Goal: Task Accomplishment & Management: Use online tool/utility

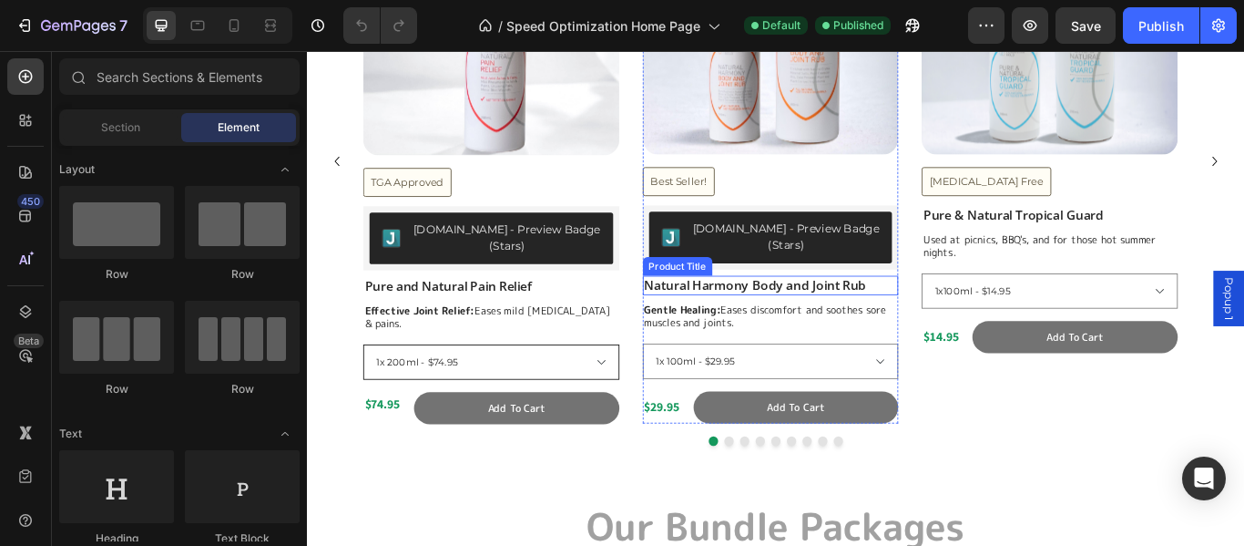
scroll to position [911, 0]
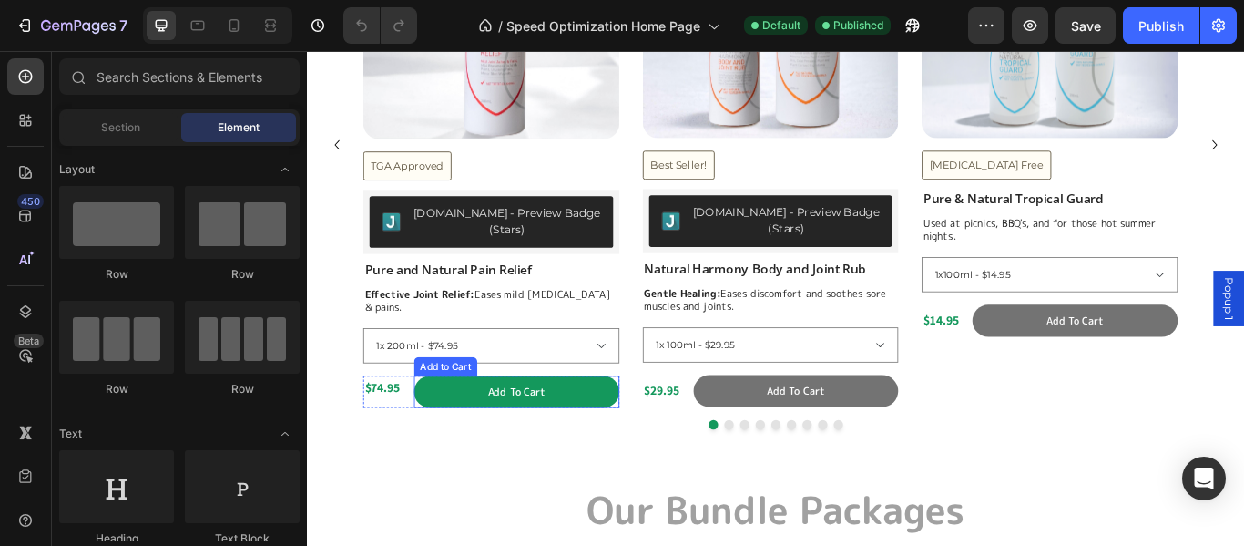
click at [502, 431] on button "Add to cart" at bounding box center [551, 447] width 240 height 37
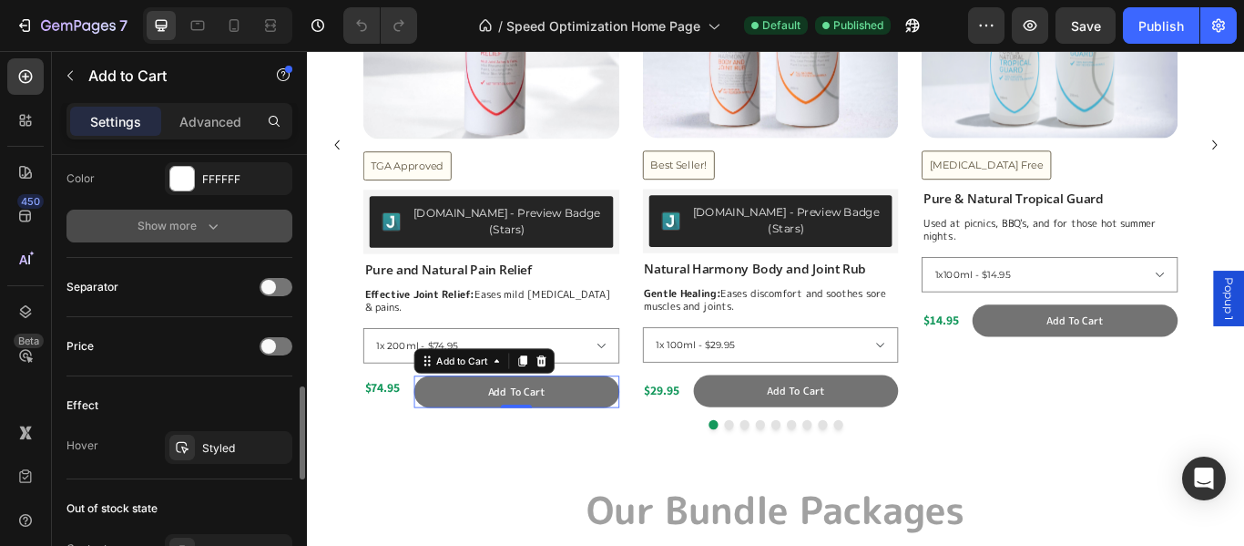
scroll to position [1002, 0]
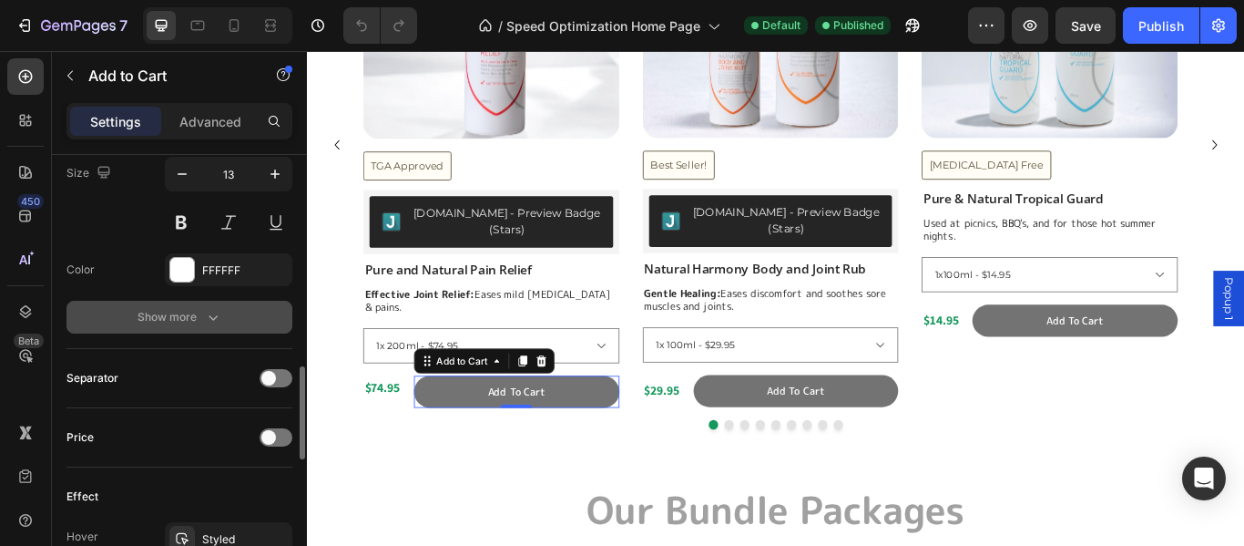
click at [175, 322] on div "Show more" at bounding box center [180, 317] width 85 height 18
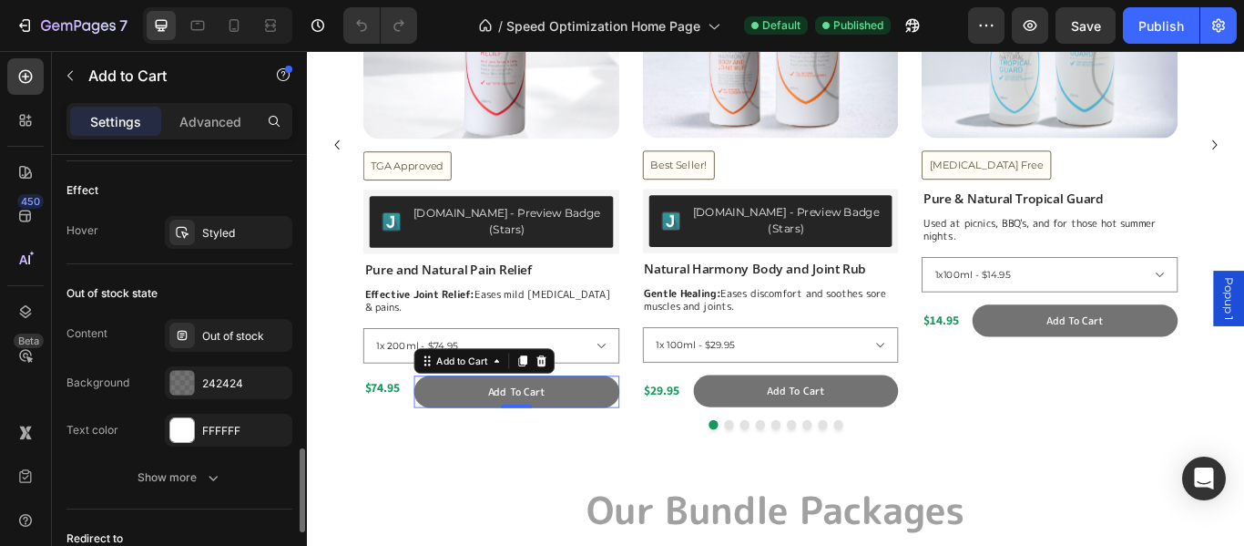
scroll to position [1640, 0]
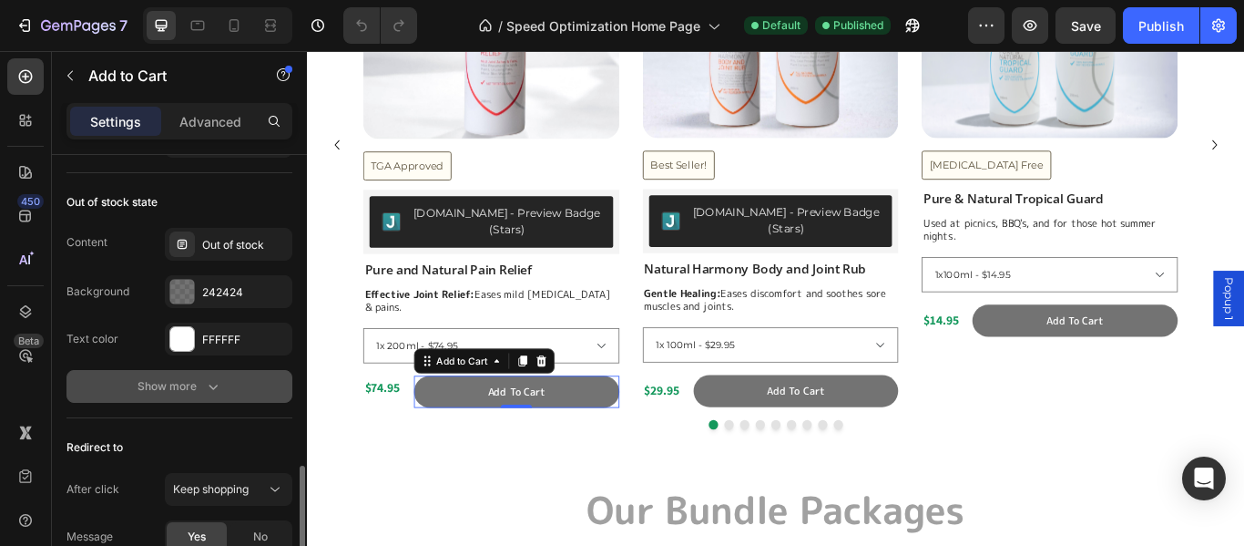
click at [193, 389] on div "Show more" at bounding box center [180, 386] width 85 height 18
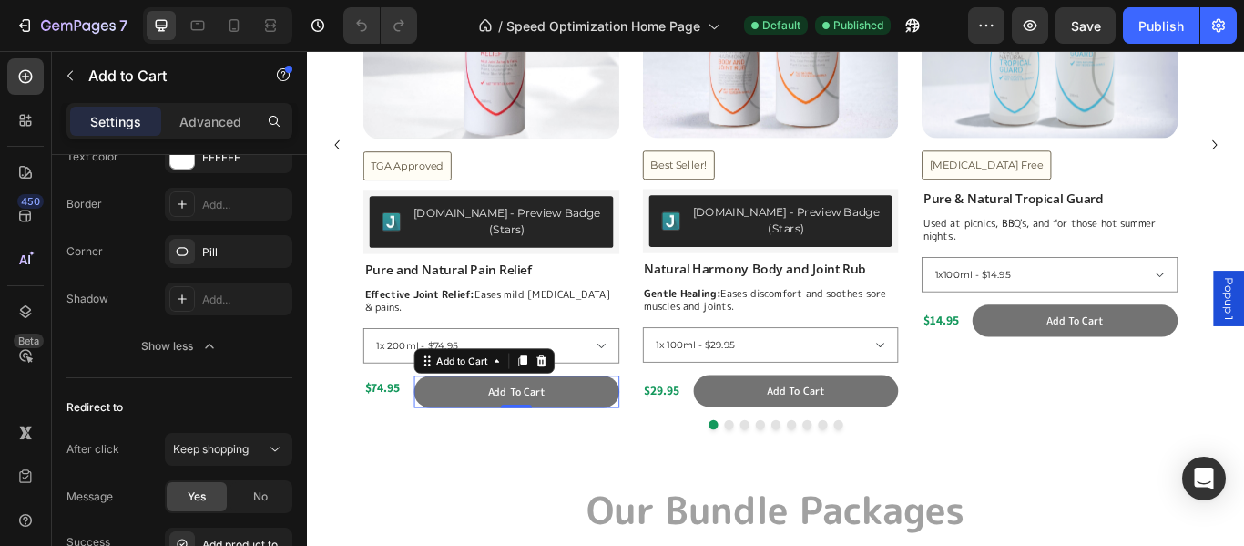
scroll to position [1913, 0]
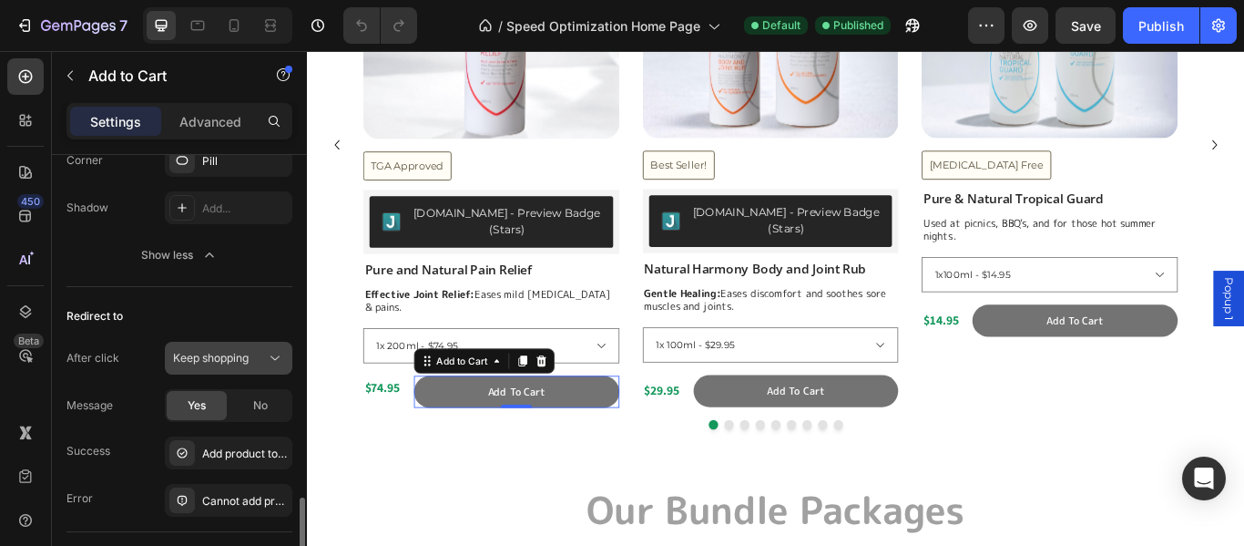
click at [276, 362] on icon at bounding box center [275, 358] width 18 height 18
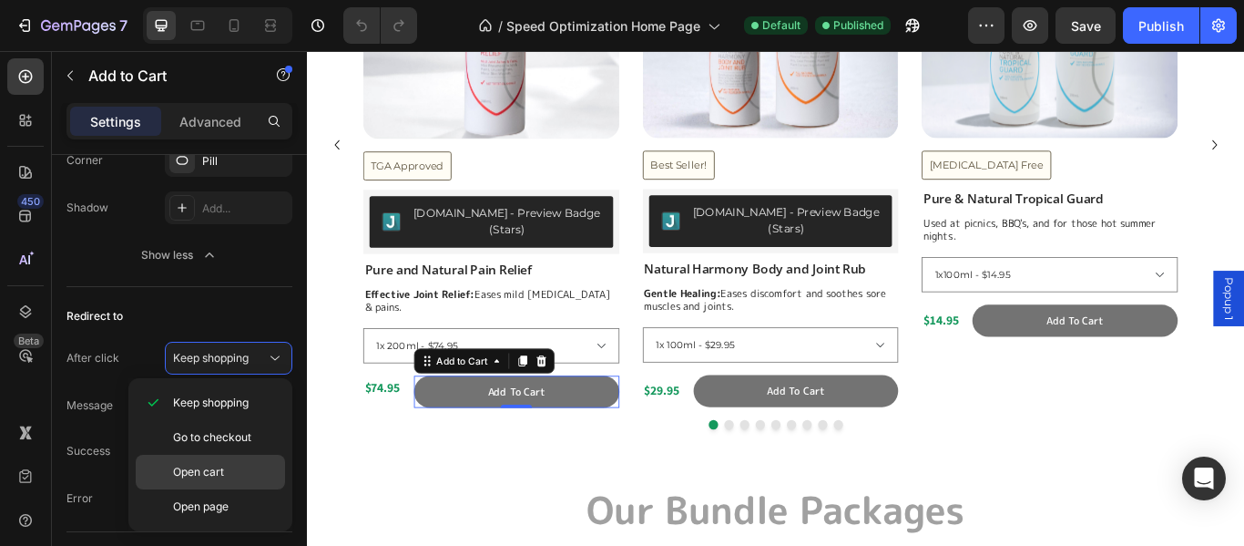
click at [224, 473] on span "Open cart" at bounding box center [198, 472] width 51 height 16
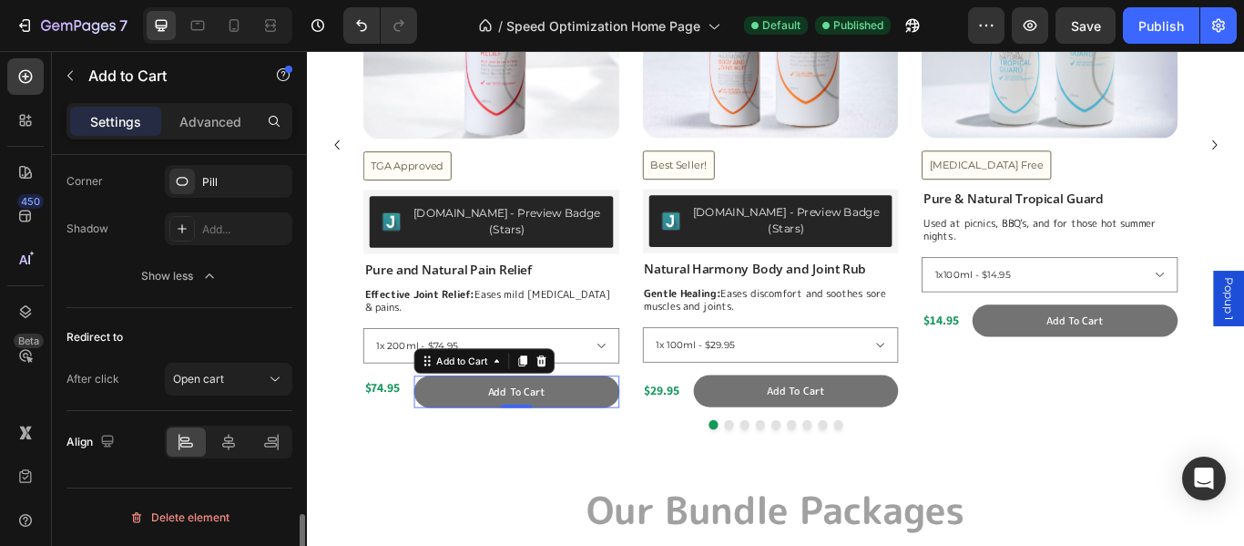
scroll to position [1892, 0]
click at [206, 367] on button "Open cart" at bounding box center [229, 379] width 128 height 33
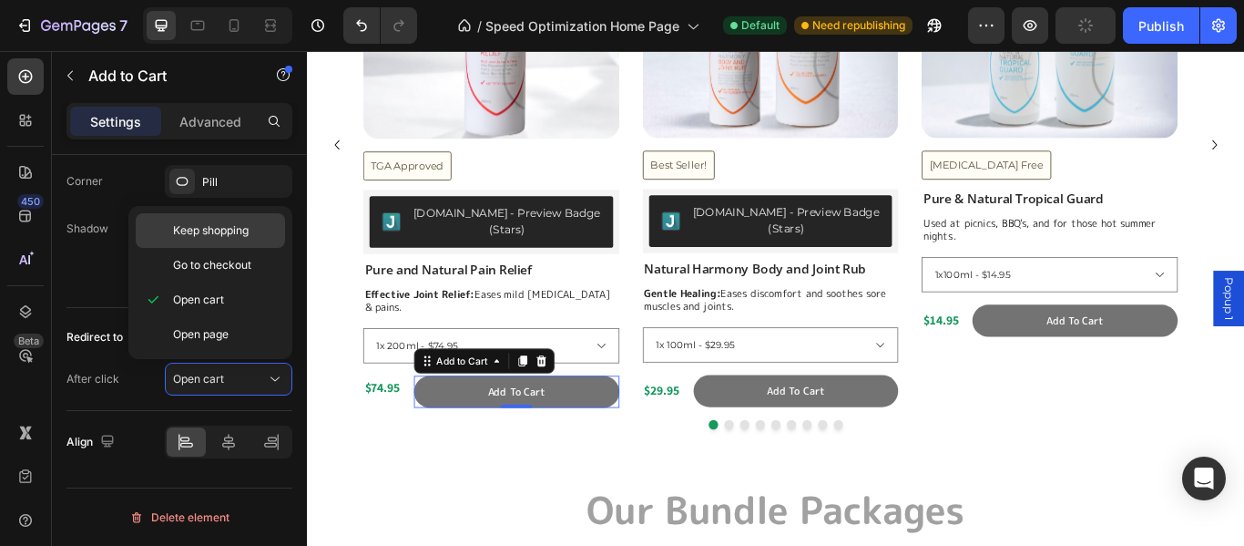
click at [240, 235] on span "Keep shopping" at bounding box center [211, 230] width 76 height 16
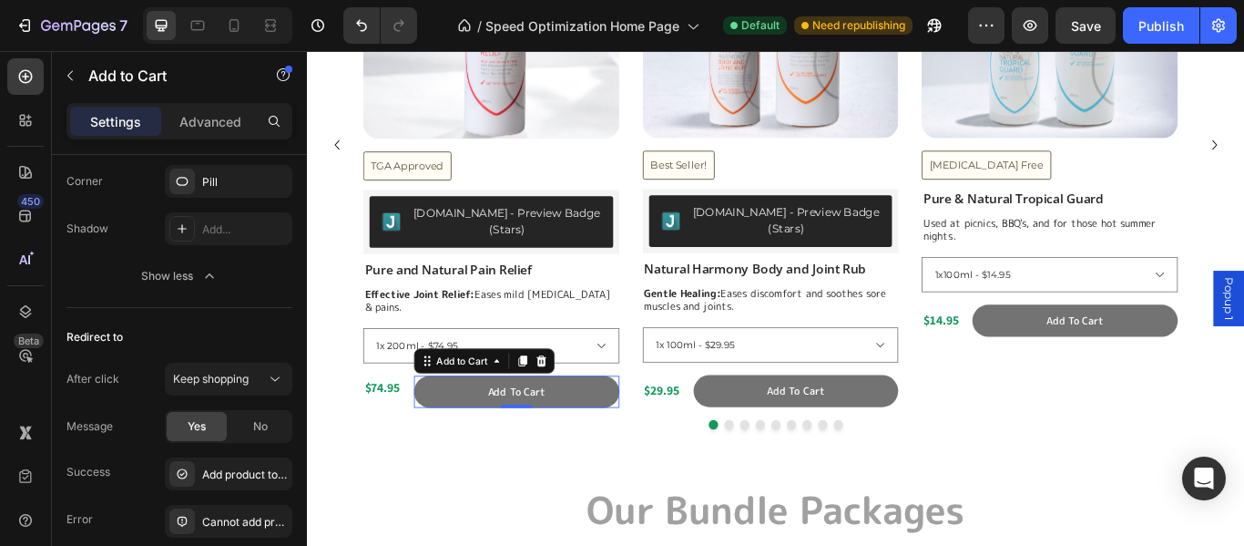
scroll to position [1983, 0]
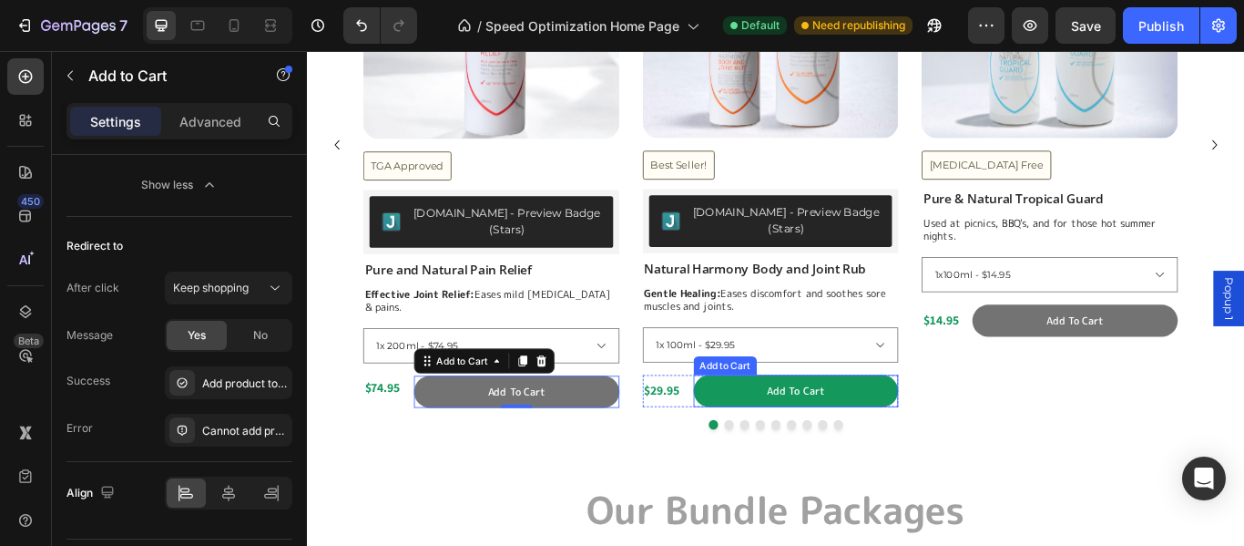
click at [846, 439] on div "Add to cart" at bounding box center [876, 446] width 67 height 15
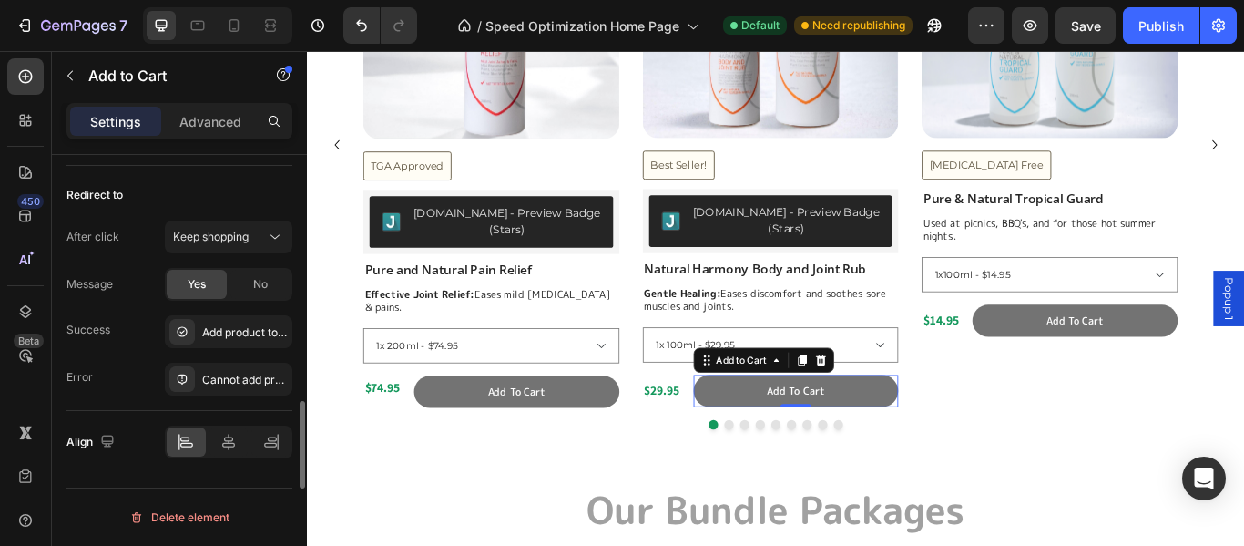
scroll to position [1794, 0]
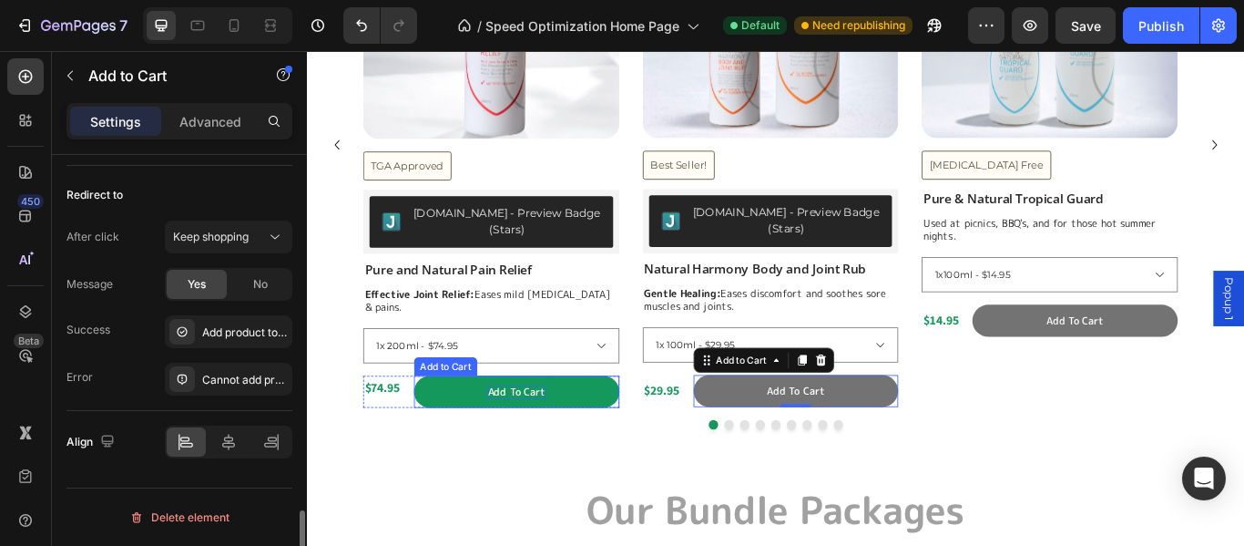
click at [578, 440] on div "Add to cart" at bounding box center [549, 447] width 67 height 15
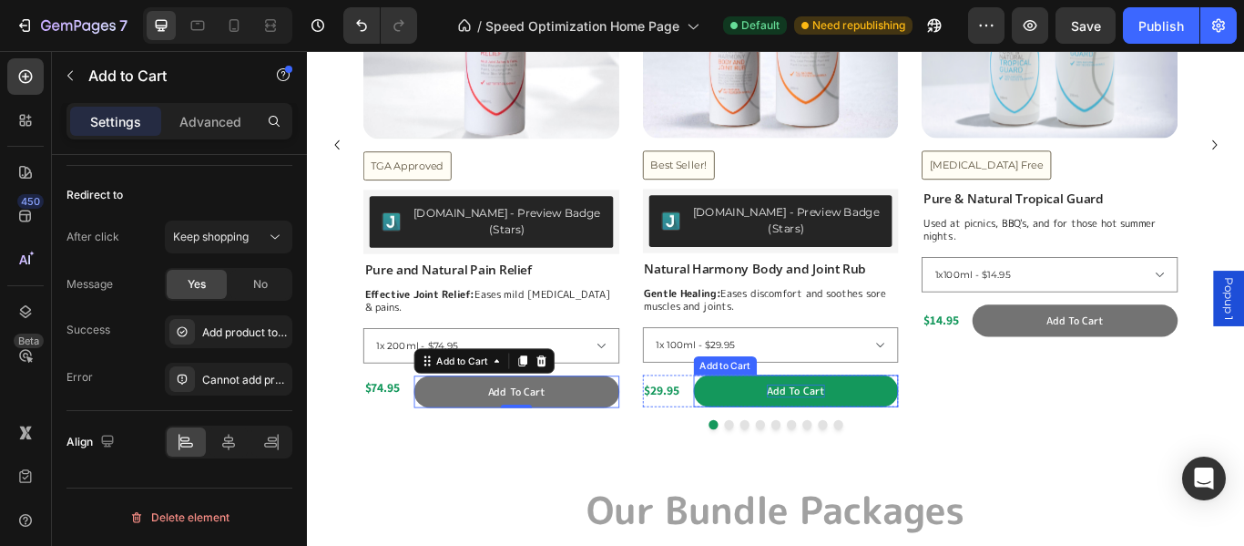
click at [881, 439] on div "Add to cart" at bounding box center [876, 446] width 67 height 15
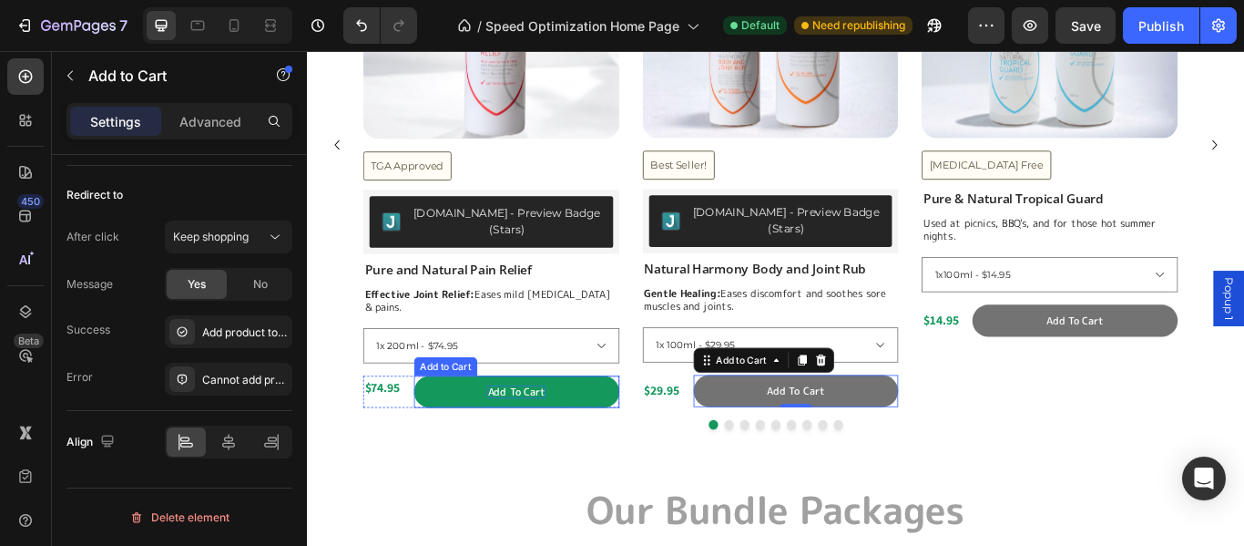
click at [561, 440] on div "Add to cart" at bounding box center [549, 447] width 67 height 15
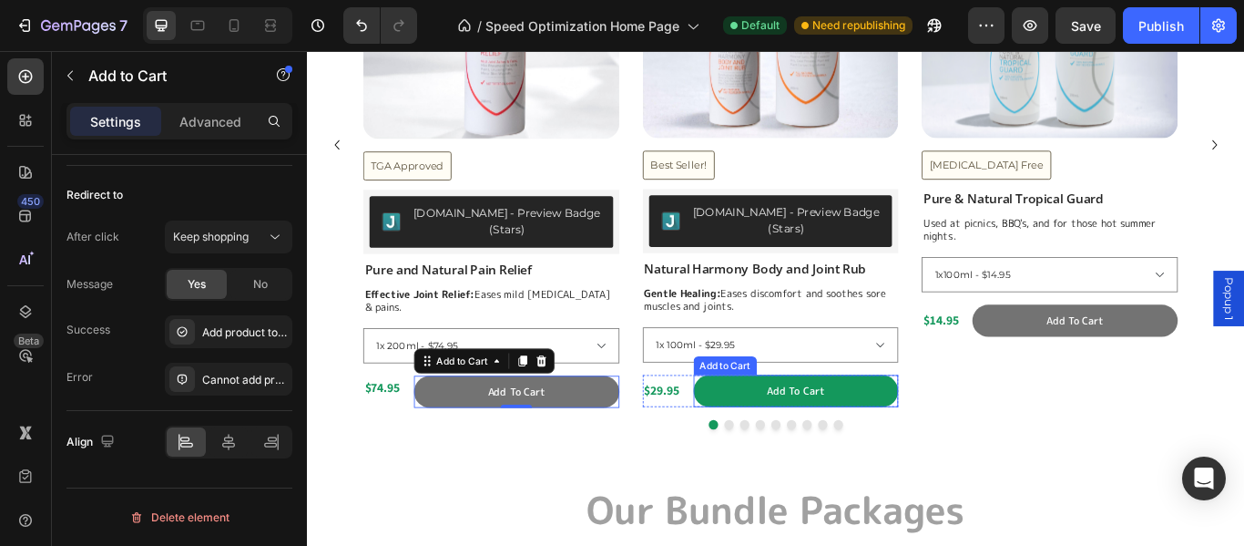
click at [838, 429] on button "Add to cart" at bounding box center [877, 446] width 240 height 37
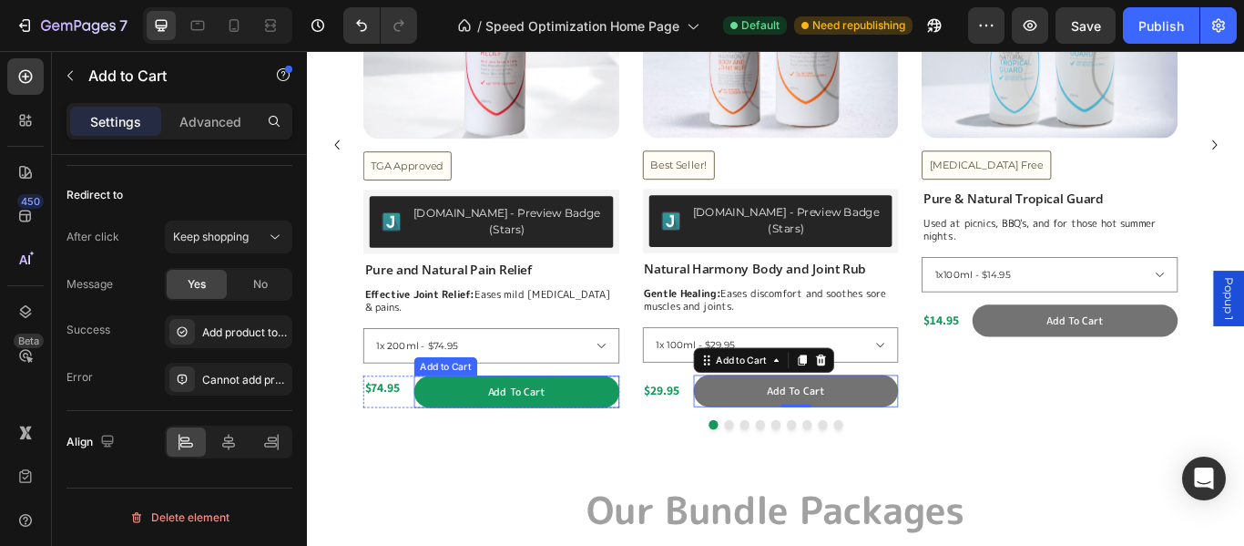
click at [512, 430] on button "Add to cart" at bounding box center [551, 447] width 240 height 37
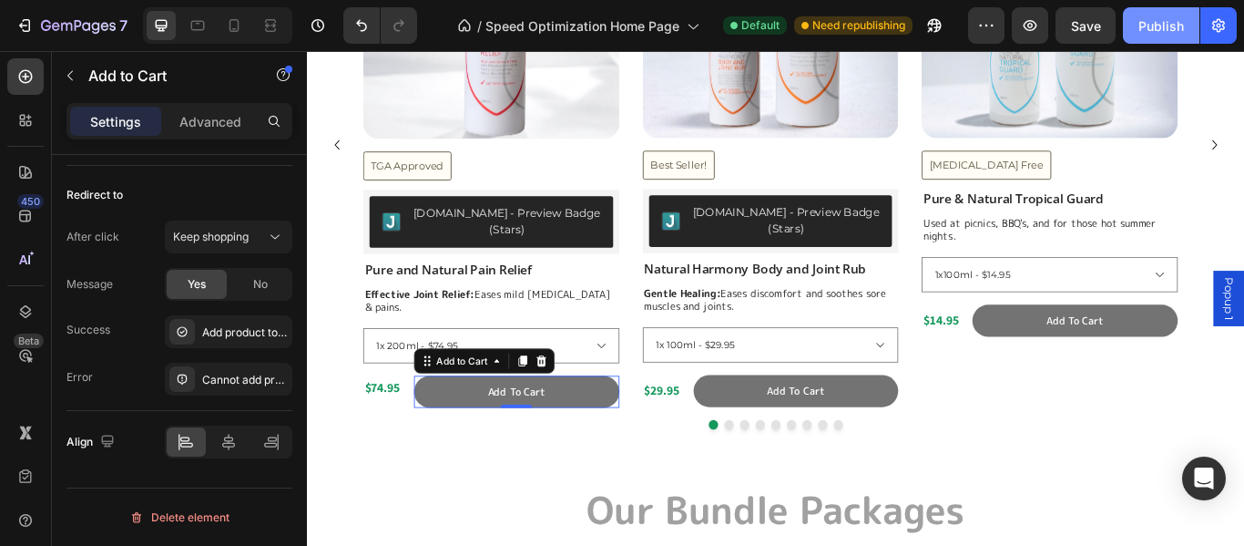
click at [1152, 29] on div "Publish" at bounding box center [1162, 25] width 46 height 19
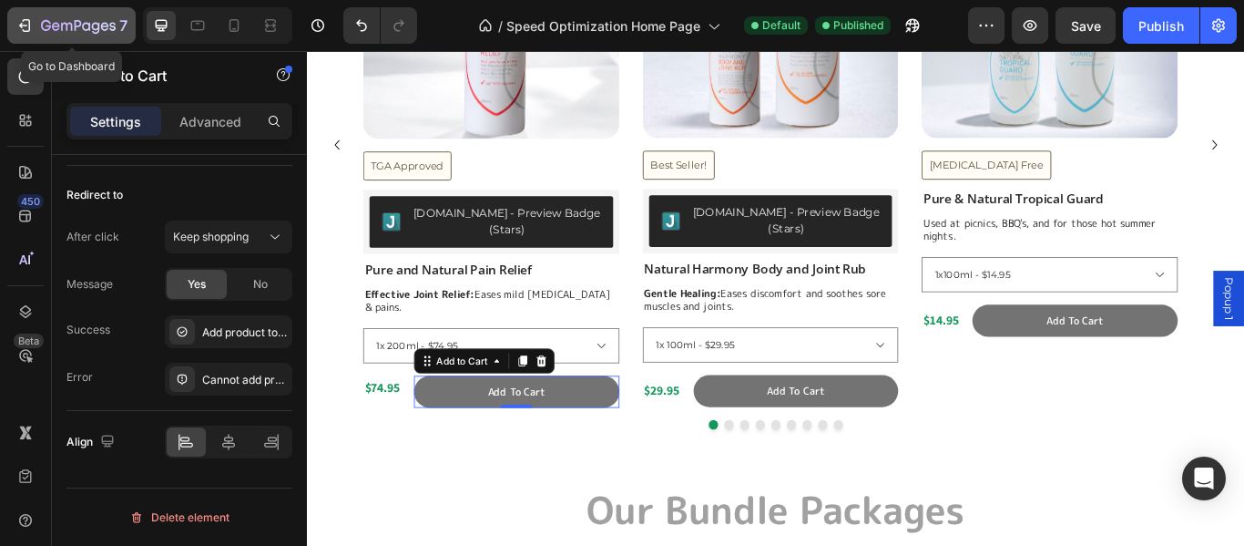
click at [27, 22] on icon "button" at bounding box center [24, 25] width 18 height 18
